Goal: Use online tool/utility: Utilize a website feature to perform a specific function

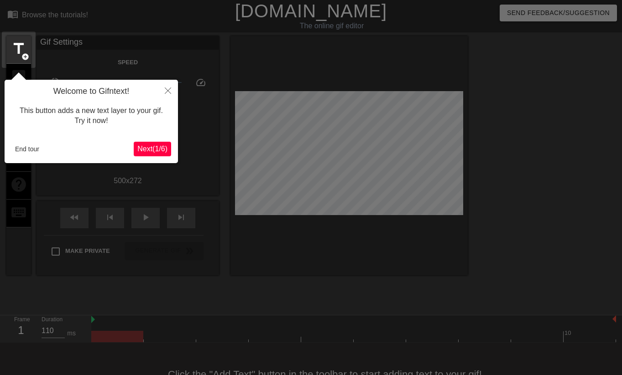
scroll to position [22, 0]
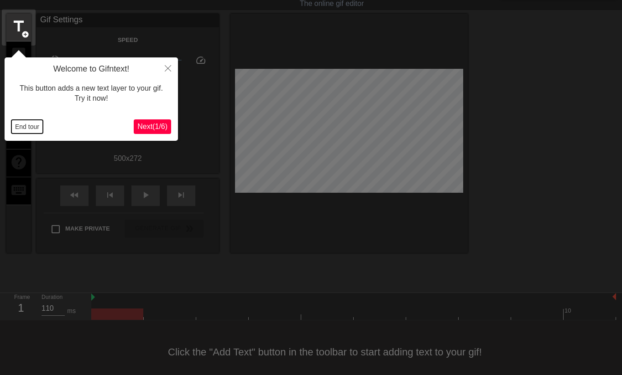
click at [28, 124] on button "End tour" at bounding box center [26, 127] width 31 height 14
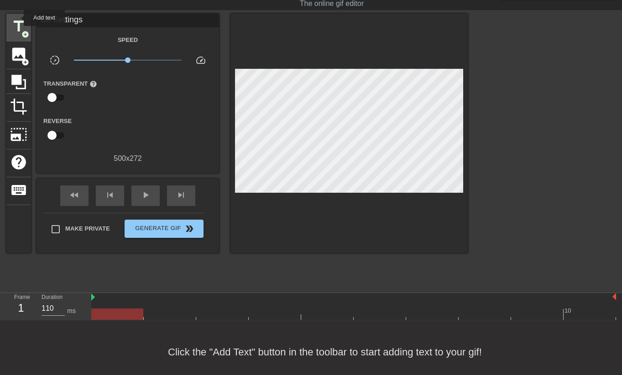
click at [18, 18] on span "title" at bounding box center [18, 26] width 17 height 17
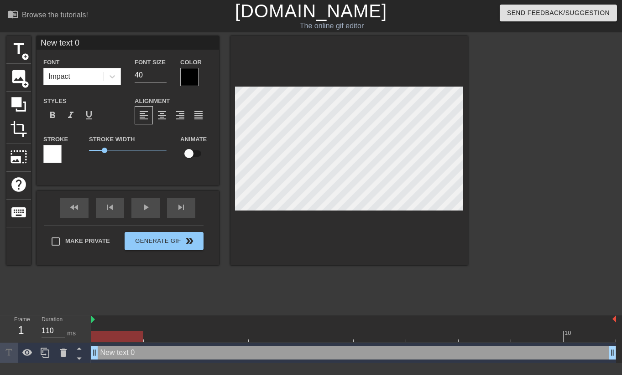
scroll to position [0, 0]
type input "w"
type textarea "wh"
type input "whi"
type textarea "whit"
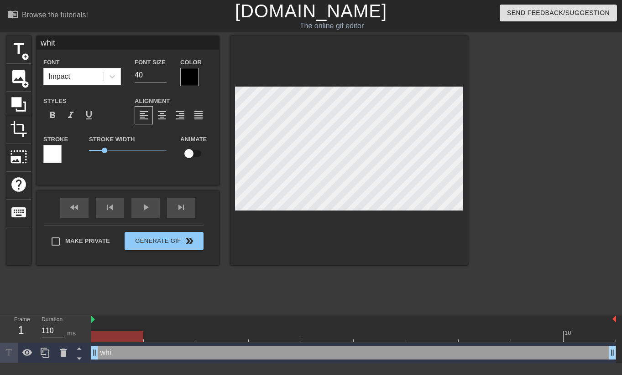
type input "white"
type textarea "white"
click at [186, 78] on div at bounding box center [189, 77] width 18 height 18
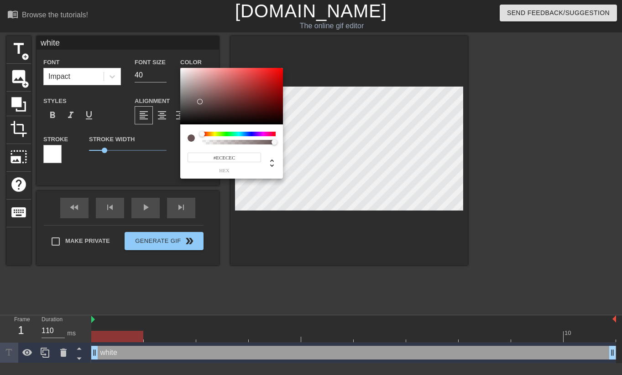
type input "#FFFFFF"
drag, startPoint x: 200, startPoint y: 102, endPoint x: 148, endPoint y: 45, distance: 77.2
click at [148, 45] on div "#FFFFFF hex" at bounding box center [311, 187] width 622 height 375
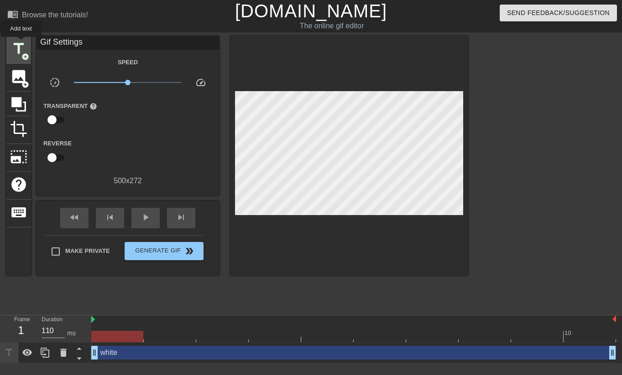
click at [21, 43] on span "title" at bounding box center [18, 48] width 17 height 17
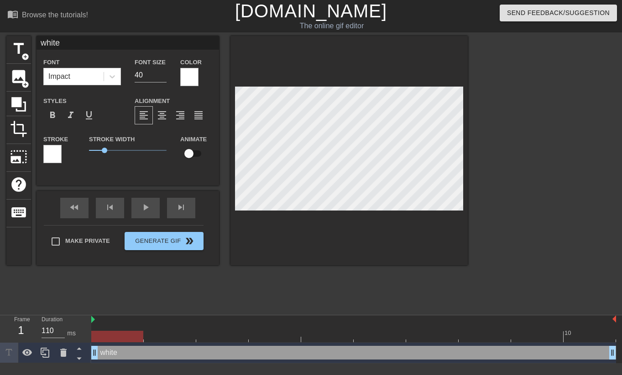
click at [55, 158] on div at bounding box center [52, 154] width 18 height 18
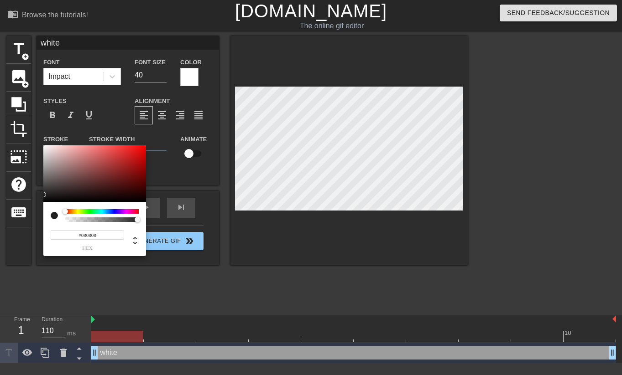
type input "#000000"
drag, startPoint x: 118, startPoint y: 171, endPoint x: 21, endPoint y: 207, distance: 103.6
click at [21, 207] on div "#000000 hex" at bounding box center [311, 187] width 622 height 375
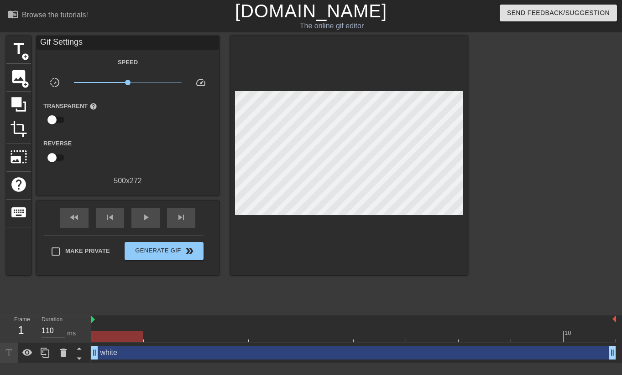
click at [518, 175] on div at bounding box center [546, 173] width 137 height 274
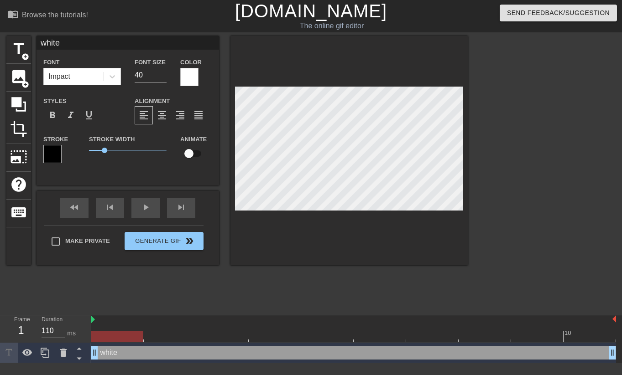
click at [487, 192] on div at bounding box center [546, 173] width 137 height 274
click at [502, 201] on div at bounding box center [546, 173] width 137 height 274
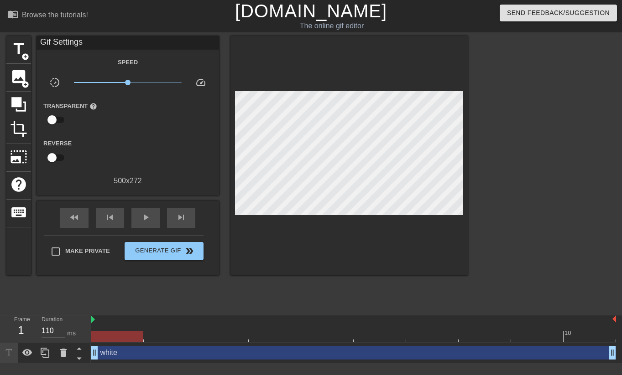
click at [556, 168] on div at bounding box center [546, 173] width 137 height 274
click at [163, 247] on span "Generate Gif double_arrow" at bounding box center [164, 251] width 72 height 11
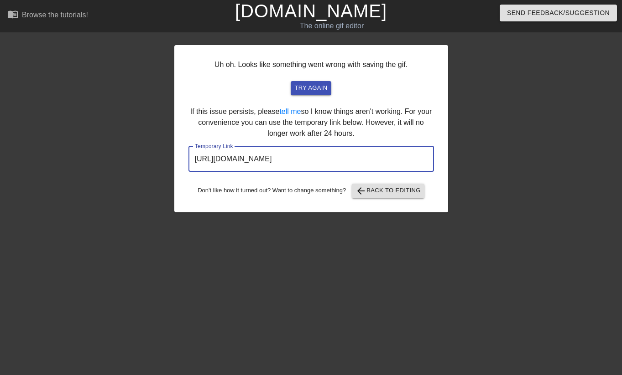
click at [365, 158] on input "[URL][DOMAIN_NAME]" at bounding box center [310, 159] width 245 height 26
click at [308, 314] on html "menu_book Browse the tutorials! [DOMAIN_NAME] The online gif editor Send Feedba…" at bounding box center [311, 157] width 622 height 314
click at [352, 170] on input "[URL][DOMAIN_NAME]" at bounding box center [310, 159] width 245 height 26
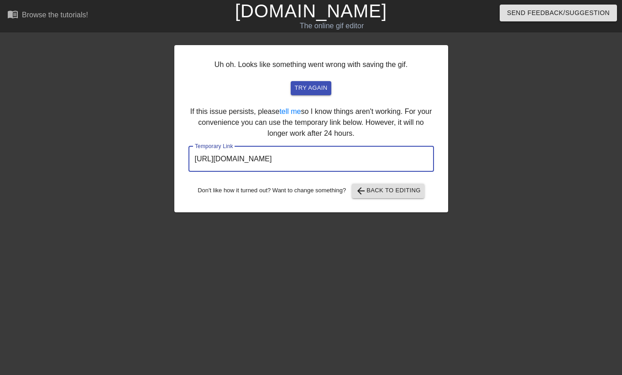
click at [352, 170] on input "[URL][DOMAIN_NAME]" at bounding box center [310, 159] width 245 height 26
